Goal: Information Seeking & Learning: Learn about a topic

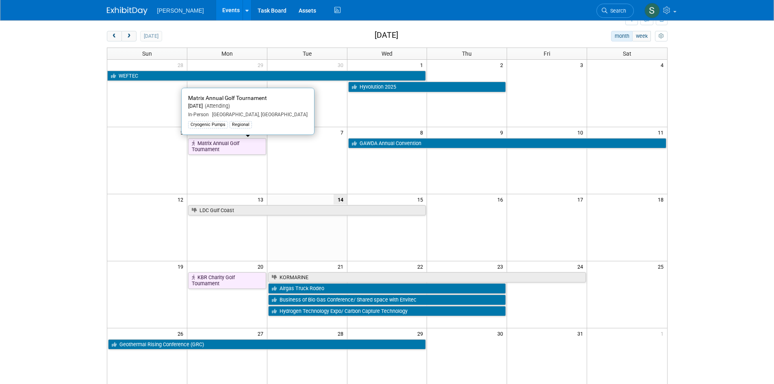
scroll to position [81, 0]
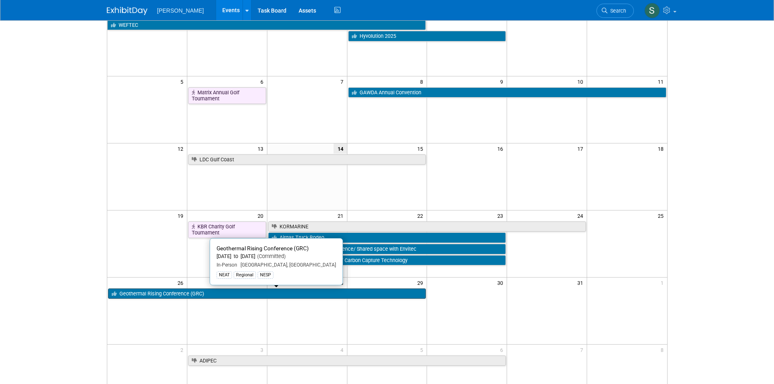
click at [319, 294] on link "Geothermal Rising Conference (GRC)" at bounding box center [267, 294] width 318 height 11
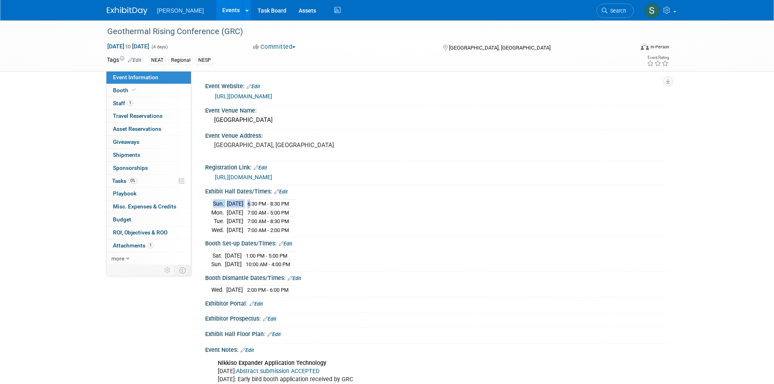
drag, startPoint x: 263, startPoint y: 202, endPoint x: 334, endPoint y: 227, distance: 75.7
click at [334, 227] on div "Sun. Oct 26, 2025 6:30 PM - 8:30 PM Mon. Oct 27, 2025 7:00 AM - 5:00 PM Tue. Oc…" at bounding box center [436, 215] width 450 height 37
drag, startPoint x: 334, startPoint y: 227, endPoint x: 200, endPoint y: 192, distance: 138.6
click at [200, 192] on div "Event Website: Edit https://www.geothermal.org/events/2025-geothermal-rising-co…" at bounding box center [429, 168] width 476 height 194
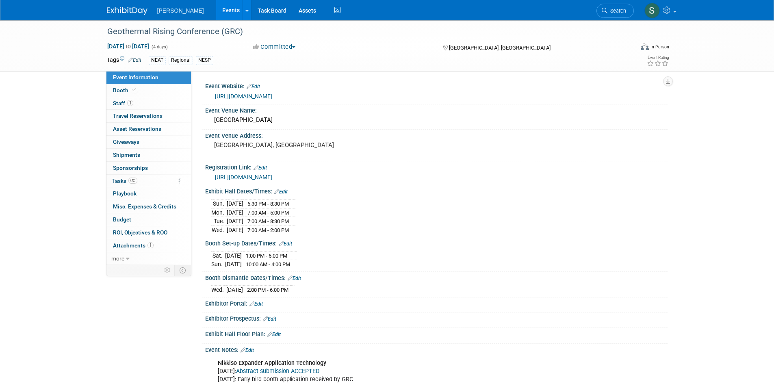
click at [204, 192] on div "Exhibit Hall Dates/Times: Edit Sun. Oct 26, 2025 6:30 PM - 8:30 PM Mon. Oct 27,…" at bounding box center [435, 211] width 466 height 52
drag, startPoint x: 209, startPoint y: 187, endPoint x: 377, endPoint y: 225, distance: 172.6
click at [377, 225] on div "Exhibit Hall Dates/Times: Edit Sun. Oct 26, 2025 6:30 PM - 8:30 PM Mon. Oct 27,…" at bounding box center [435, 211] width 466 height 52
click at [377, 225] on div "Sun. Oct 26, 2025 6:30 PM - 8:30 PM Mon. Oct 27, 2025 7:00 AM - 5:00 PM Tue. Oc…" at bounding box center [436, 215] width 450 height 37
